Goal: Task Accomplishment & Management: Manage account settings

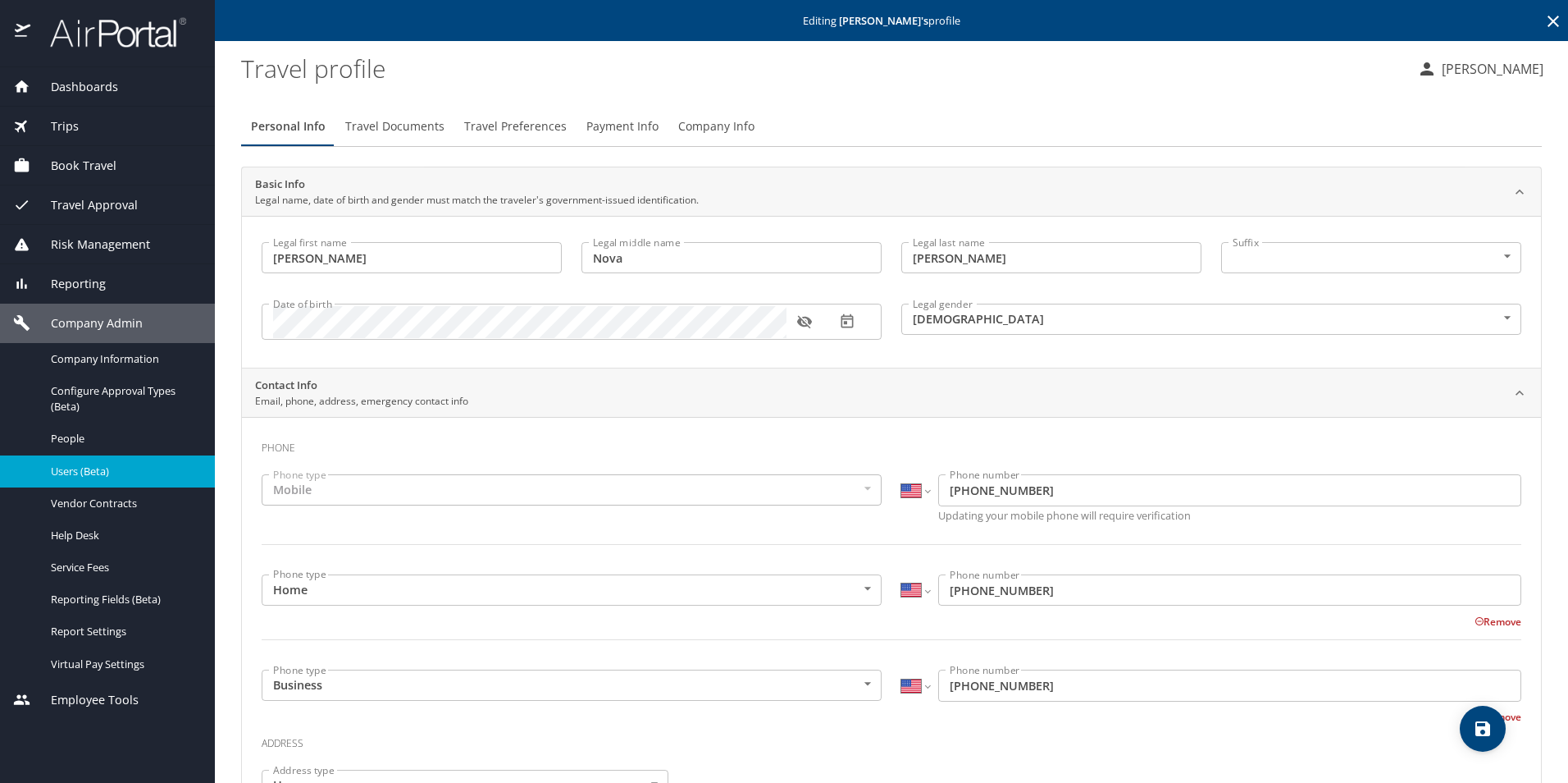
select select "US"
select select "BE"
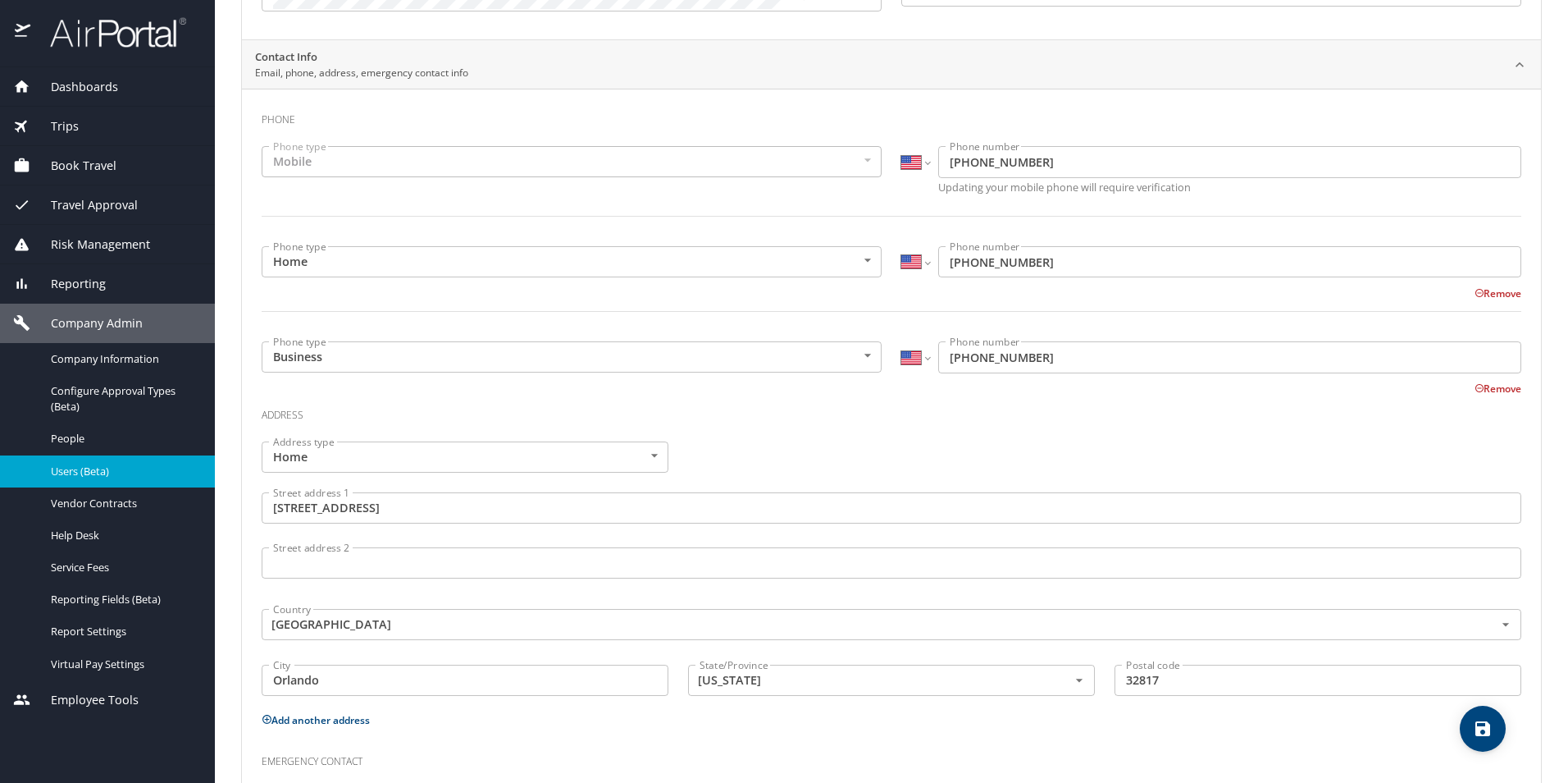
click at [88, 466] on span "Users (Beta)" at bounding box center [124, 471] width 145 height 15
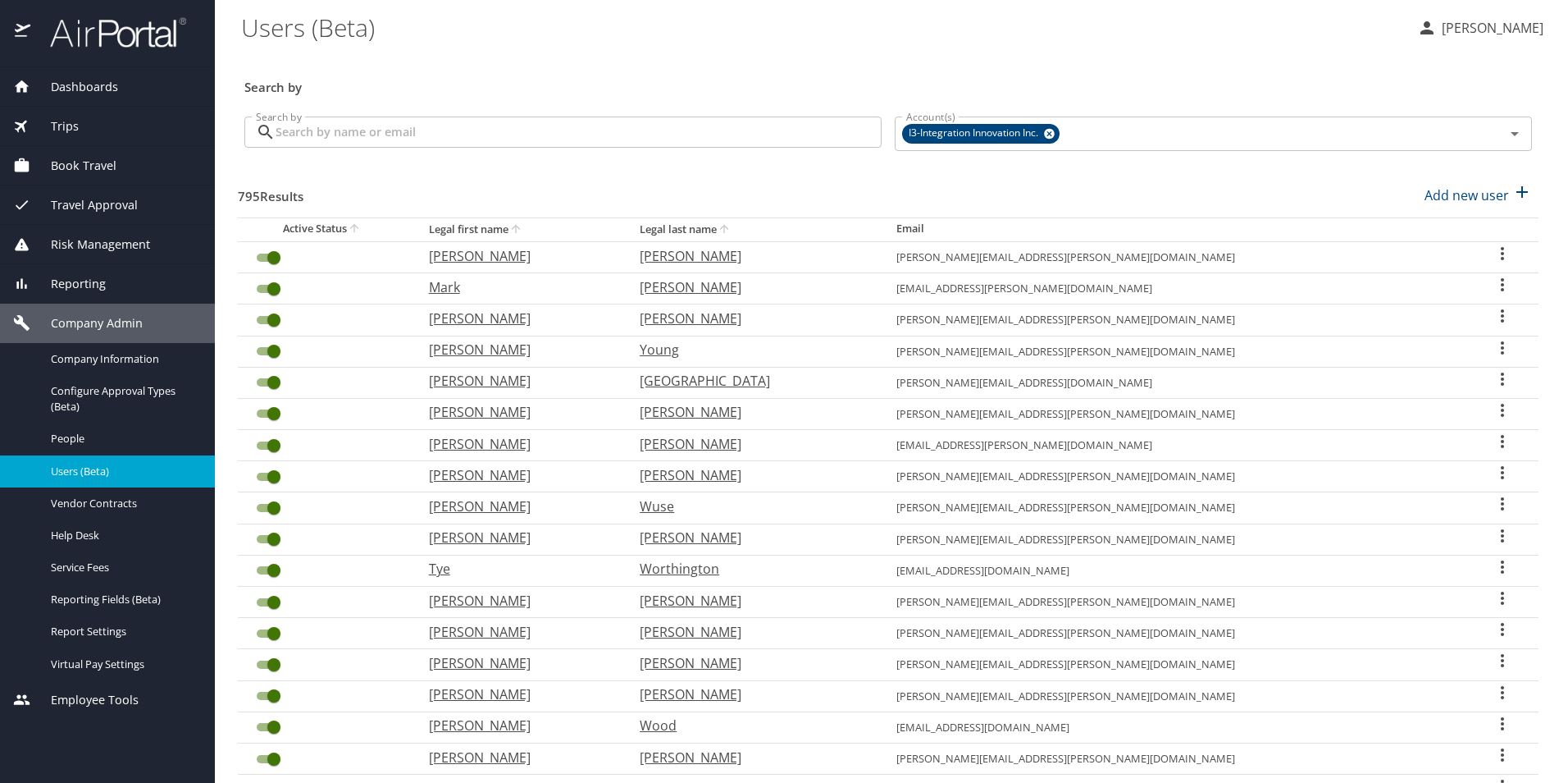
click at [1493, 247] on icon "User Search Table" at bounding box center [1502, 253] width 19 height 19
click at [575, 127] on div at bounding box center [784, 391] width 1568 height 783
click at [270, 322] on input "User Search Table" at bounding box center [273, 320] width 59 height 19
checkbox input "true"
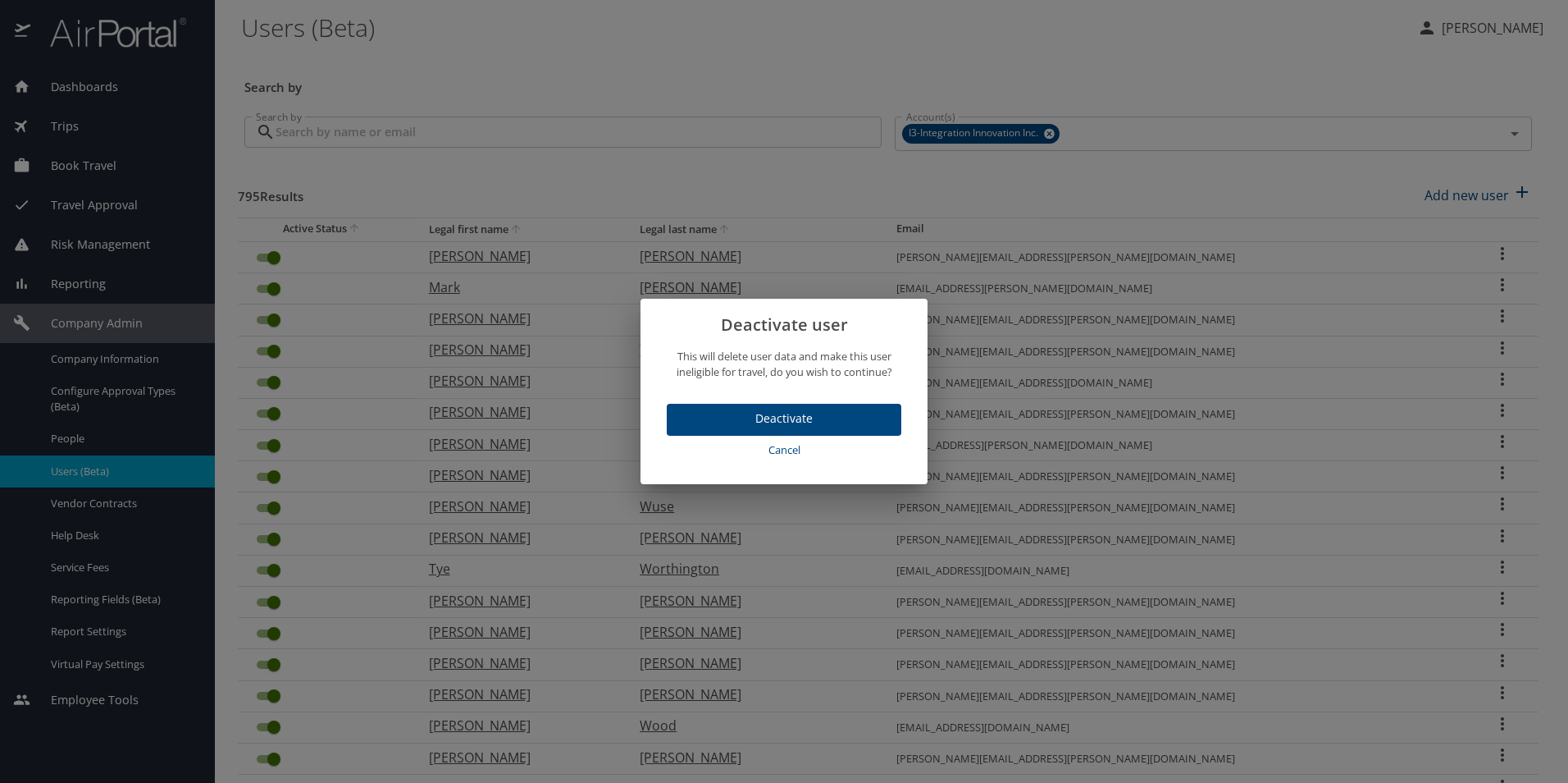
click at [784, 447] on span "Cancel" at bounding box center [784, 450] width 221 height 19
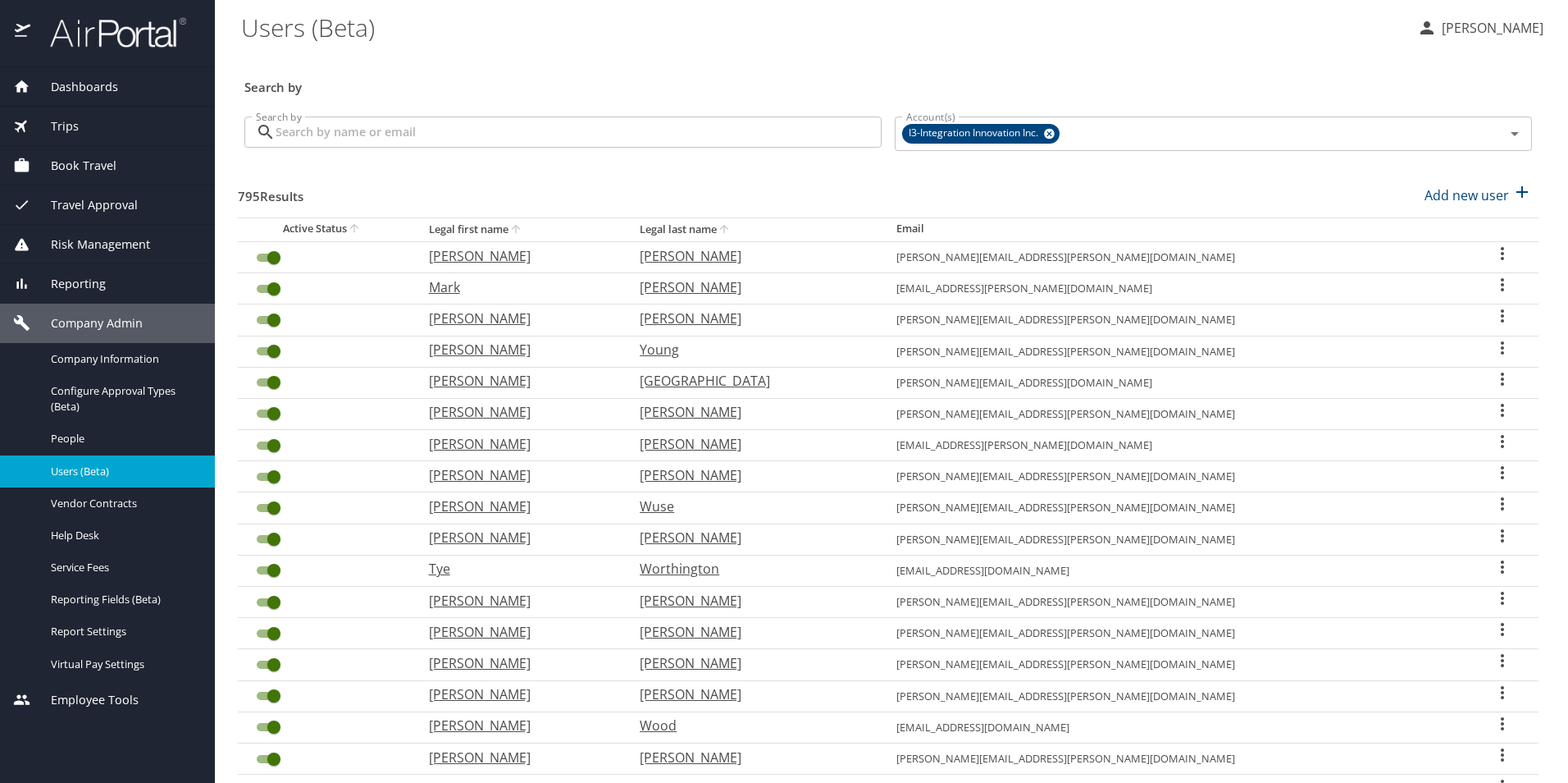
click at [96, 88] on span "Dashboards" at bounding box center [73, 87] width 88 height 18
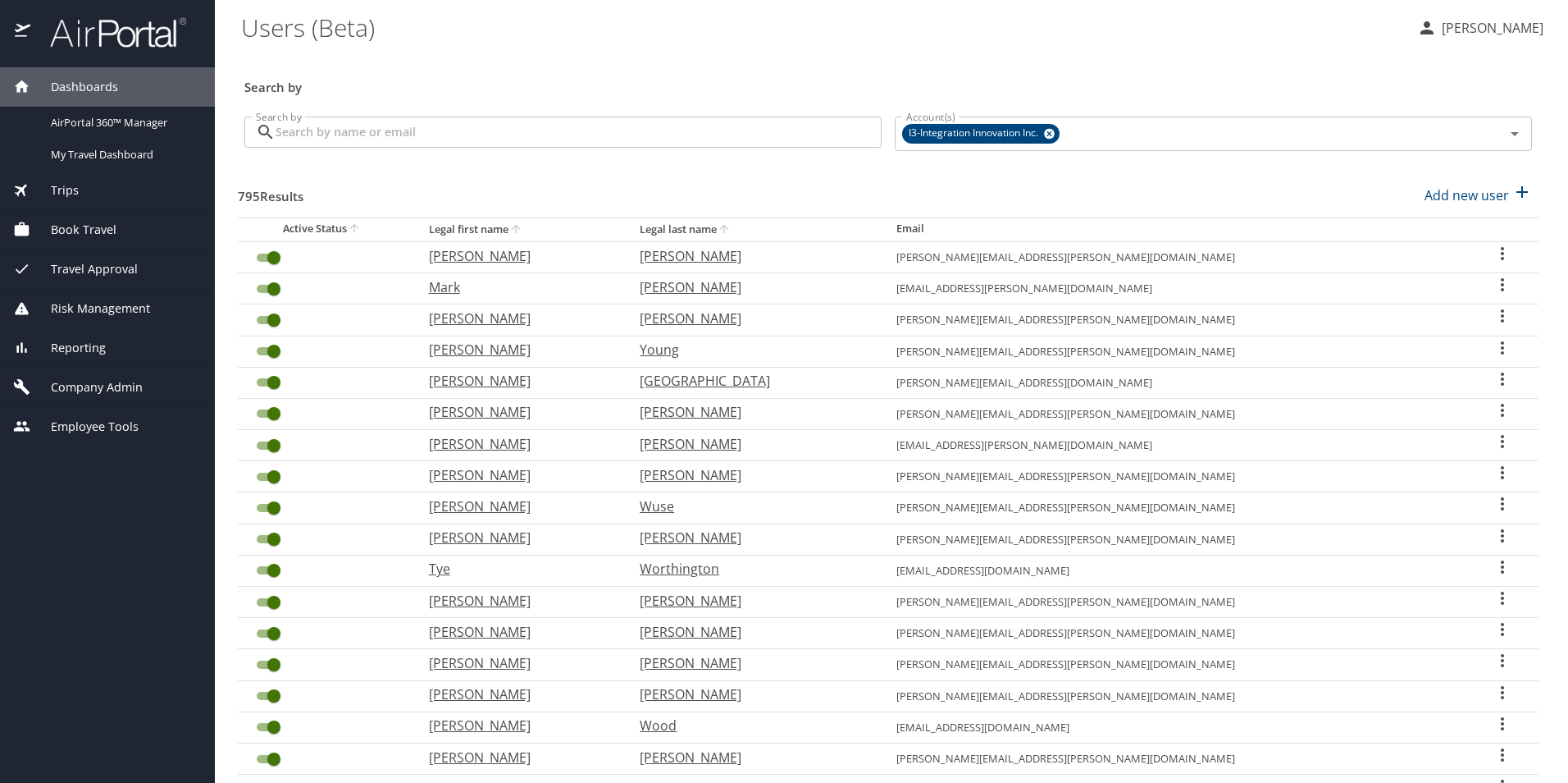
click at [79, 232] on span "Book Travel" at bounding box center [72, 230] width 86 height 18
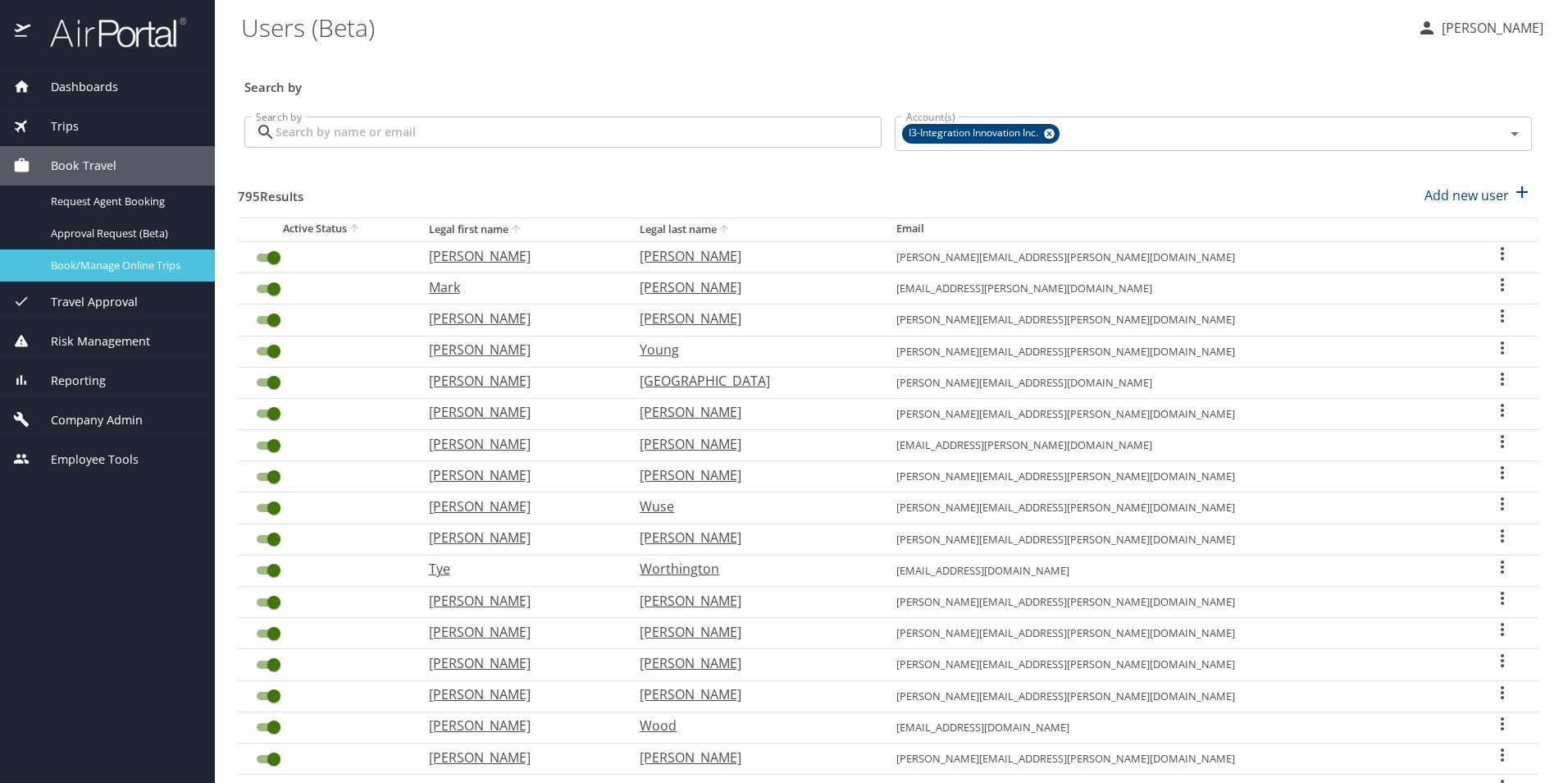
click at [112, 258] on span "Book/Manage Online Trips" at bounding box center [124, 266] width 145 height 15
